Goal: Information Seeking & Learning: Check status

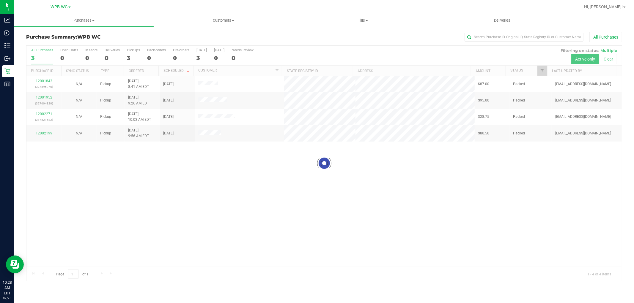
click at [42, 56] on div at bounding box center [323, 164] width 595 height 236
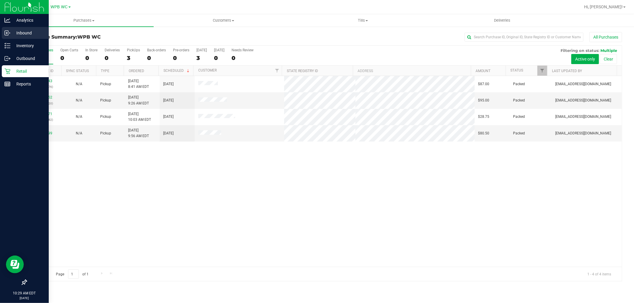
click at [17, 36] on p "Inbound" at bounding box center [28, 32] width 36 height 7
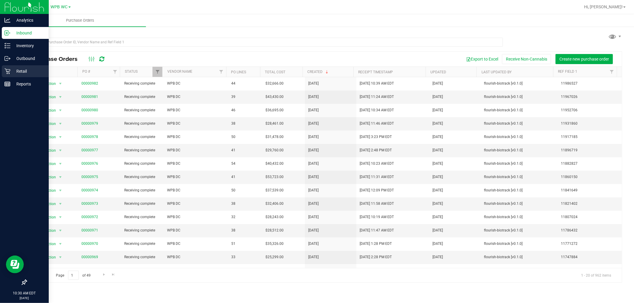
click at [7, 66] on div "Retail" at bounding box center [25, 71] width 47 height 12
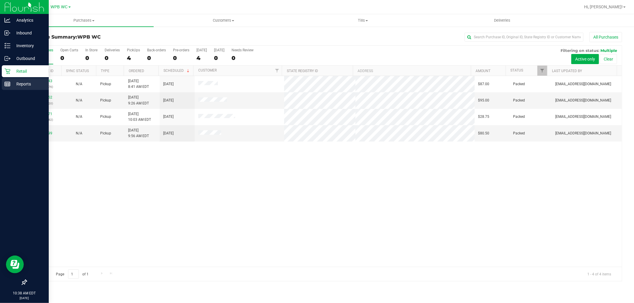
click at [7, 85] on icon at bounding box center [7, 84] width 6 height 6
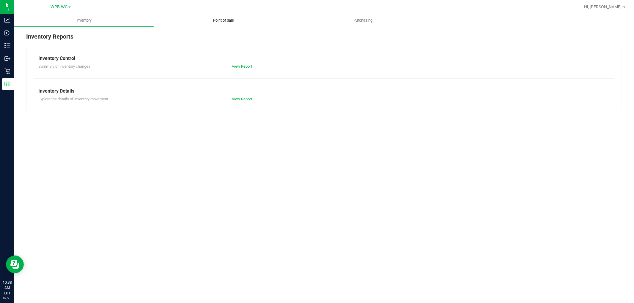
click at [224, 22] on span "Point of Sale" at bounding box center [223, 20] width 37 height 5
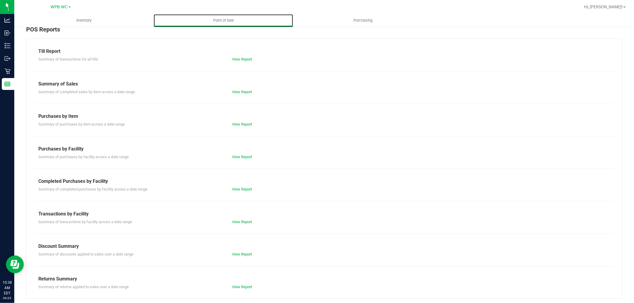
scroll to position [9, 0]
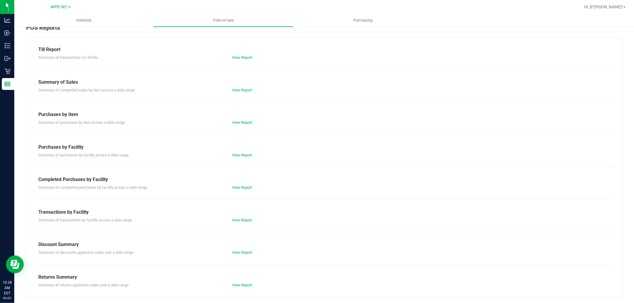
click at [247, 214] on div "Transactions by Facility" at bounding box center [323, 212] width 571 height 7
click at [247, 219] on link "View Report" at bounding box center [242, 220] width 20 height 4
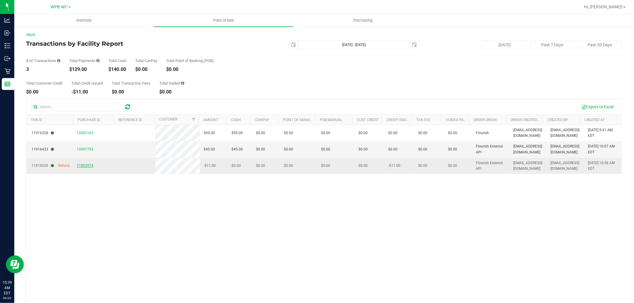
click at [84, 165] on span "11853574" at bounding box center [85, 166] width 17 height 4
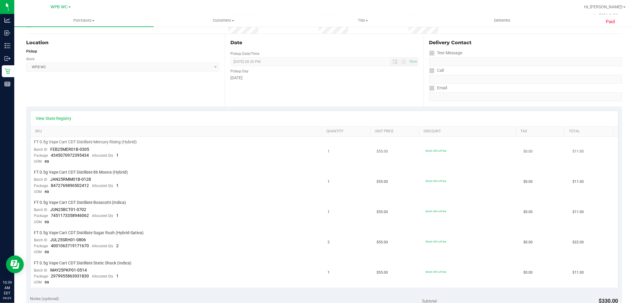
scroll to position [66, 0]
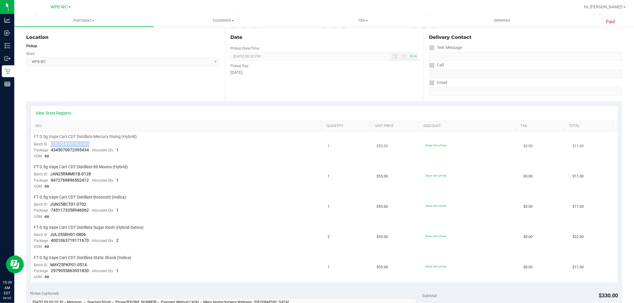
drag, startPoint x: 49, startPoint y: 143, endPoint x: 89, endPoint y: 144, distance: 40.7
click at [89, 144] on td "FT 0.5g Vape Cart CDT Distillate Mercury Rising (Hybrid) Batch ID FEB25MER01B-0…" at bounding box center [178, 147] width 294 height 30
copy span "FEB25MER01B-0305"
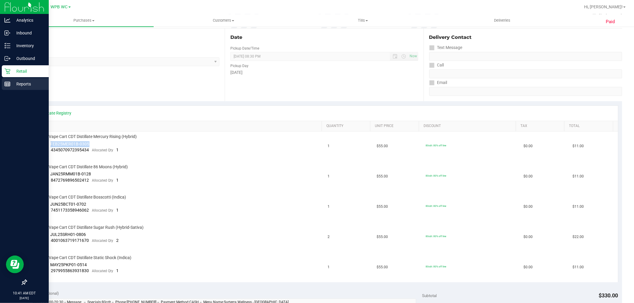
click at [30, 78] on div "Reports" at bounding box center [25, 84] width 47 height 12
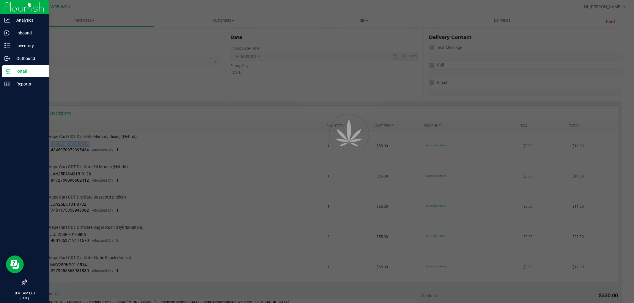
click at [32, 67] on div "Retail" at bounding box center [25, 71] width 47 height 12
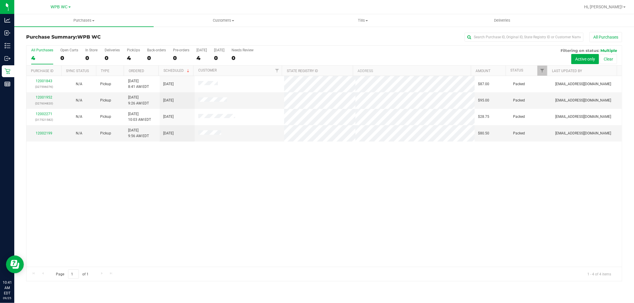
click at [14, 83] on div "Purchase Summary: WPB WC All Purchases All Purchases 4 Open Carts 0 In Store 0 …" at bounding box center [324, 156] width 620 height 261
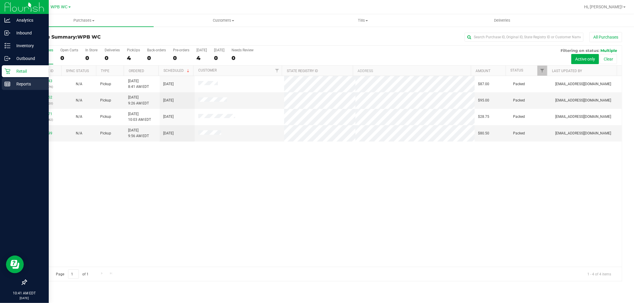
click at [9, 83] on line at bounding box center [7, 83] width 5 height 0
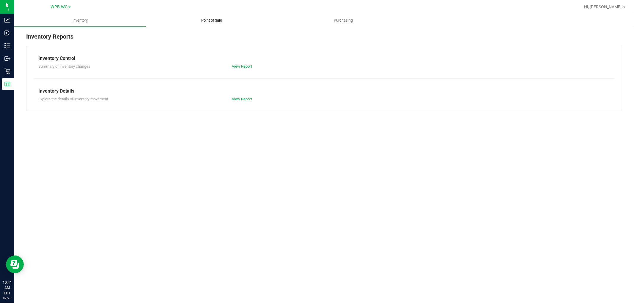
click at [203, 21] on span "Point of Sale" at bounding box center [211, 20] width 37 height 5
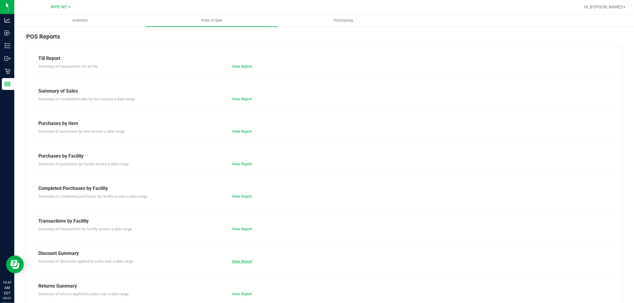
click at [240, 262] on link "View Report" at bounding box center [242, 261] width 20 height 4
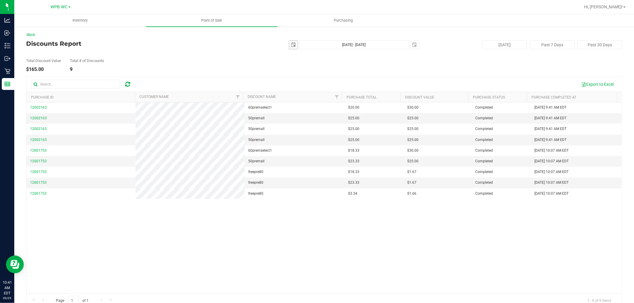
click at [291, 43] on span "select" at bounding box center [293, 44] width 5 height 5
click at [299, 77] on link "1" at bounding box center [299, 77] width 9 height 9
type input "[DATE]"
type input "[DATE] - [DATE]"
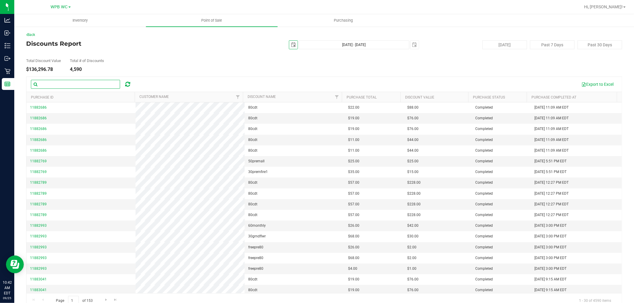
click at [67, 82] on input "text" at bounding box center [75, 84] width 89 height 9
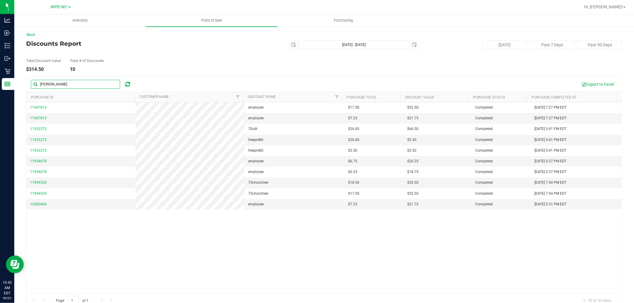
click at [73, 86] on input "[PERSON_NAME]" at bounding box center [75, 84] width 89 height 9
type input "[PERSON_NAME]"
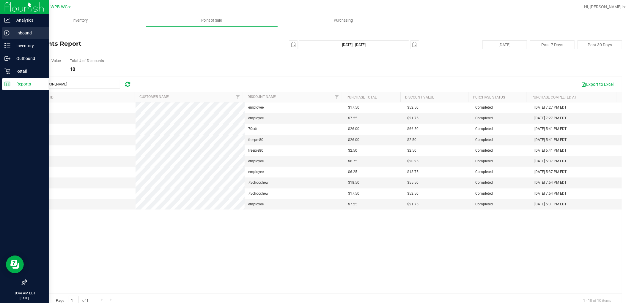
click at [7, 35] on icon at bounding box center [7, 33] width 4 height 4
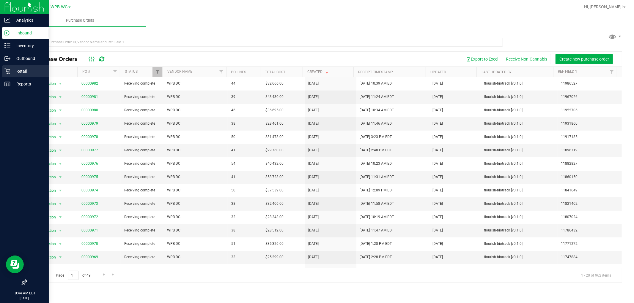
click at [27, 73] on p "Retail" at bounding box center [28, 71] width 36 height 7
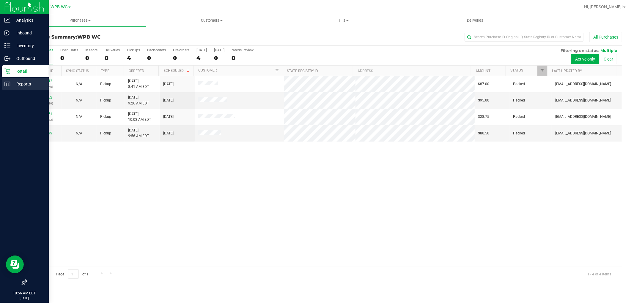
click at [6, 88] on div "Reports" at bounding box center [25, 84] width 47 height 12
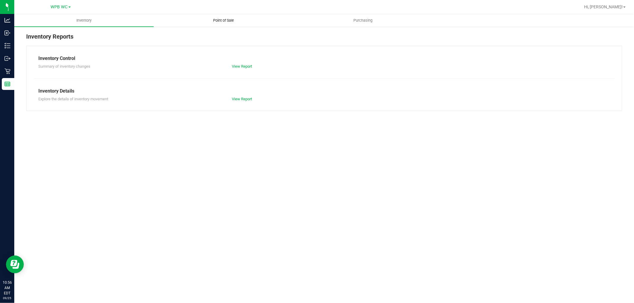
click at [220, 18] on span "Point of Sale" at bounding box center [223, 20] width 37 height 5
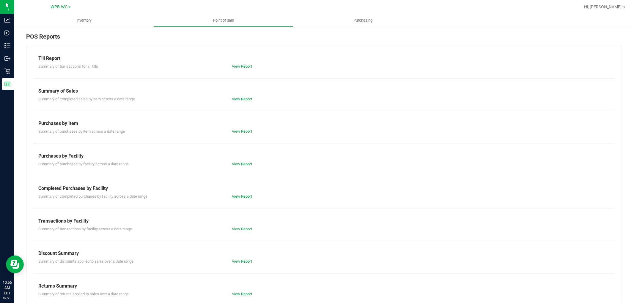
click at [245, 196] on link "View Report" at bounding box center [242, 196] width 20 height 4
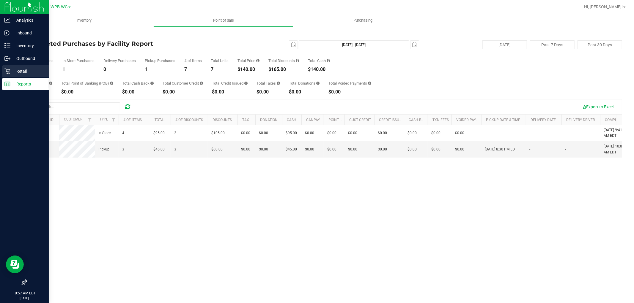
click at [16, 66] on div "Retail" at bounding box center [25, 71] width 47 height 12
